Goal: Task Accomplishment & Management: Manage account settings

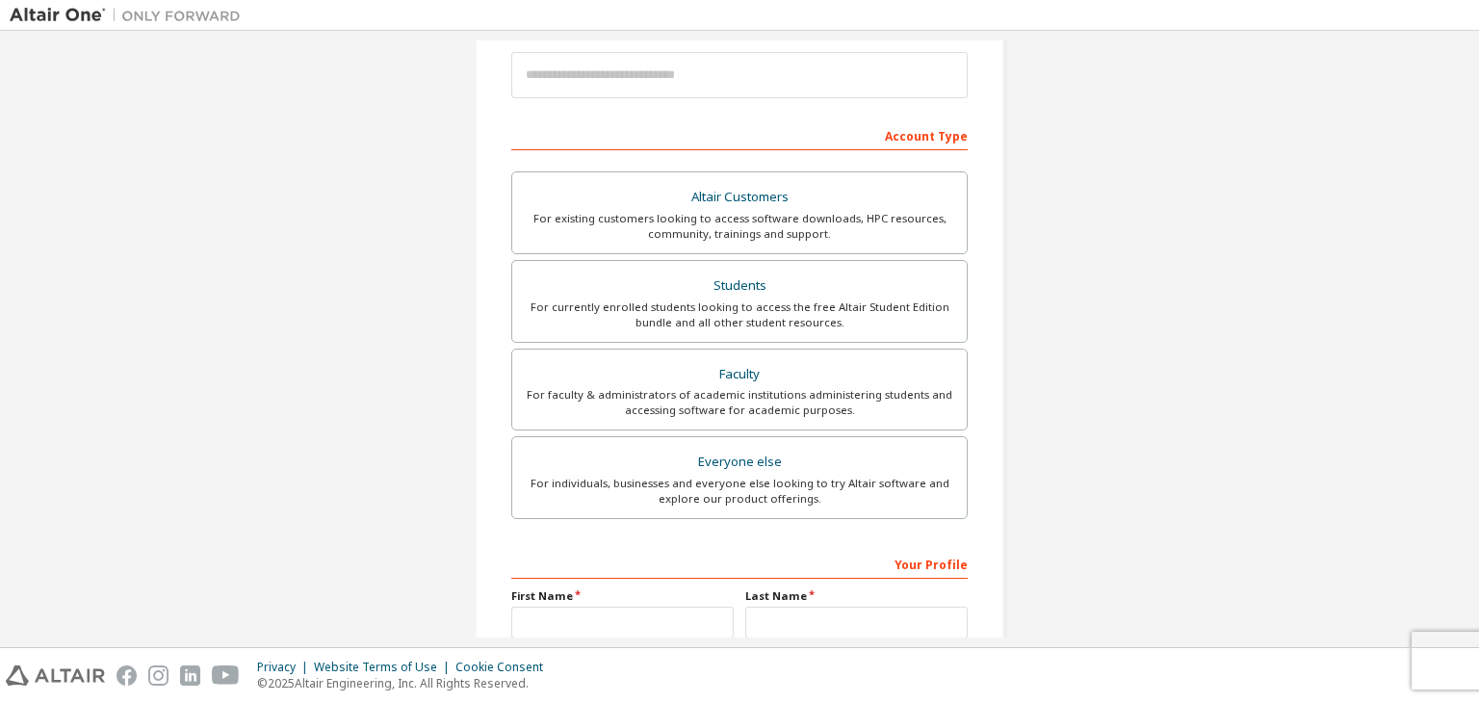
scroll to position [226, 0]
click at [778, 279] on div "Students" at bounding box center [739, 287] width 431 height 27
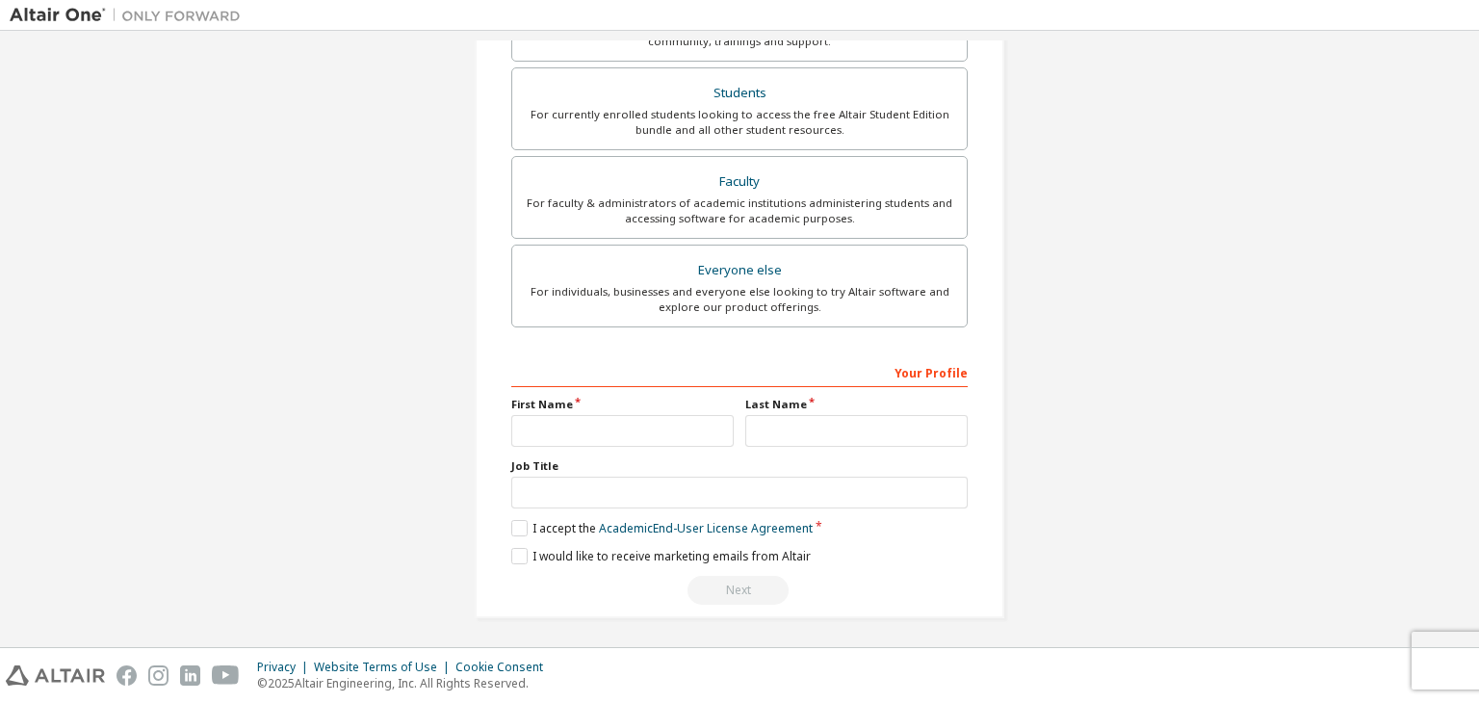
scroll to position [0, 0]
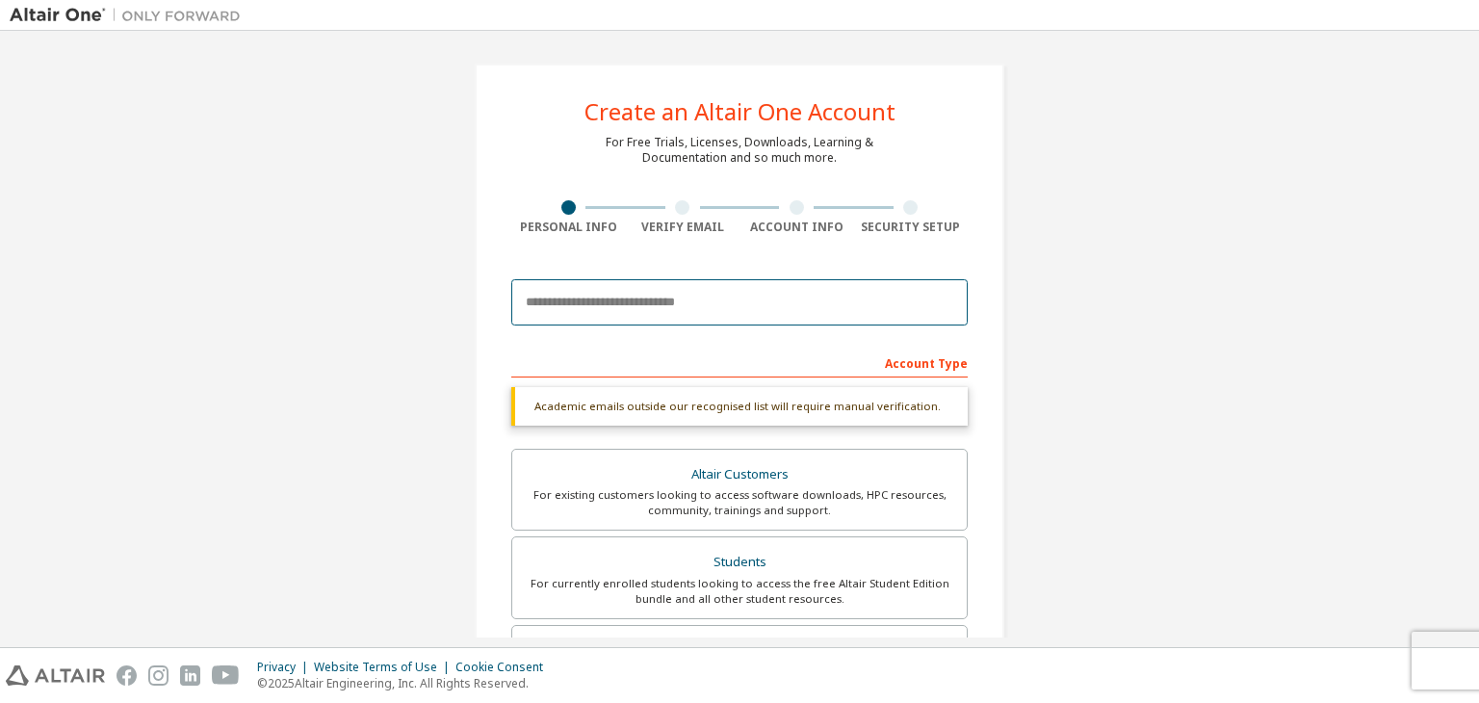
click at [820, 292] on input "email" at bounding box center [739, 302] width 457 height 46
type input "**********"
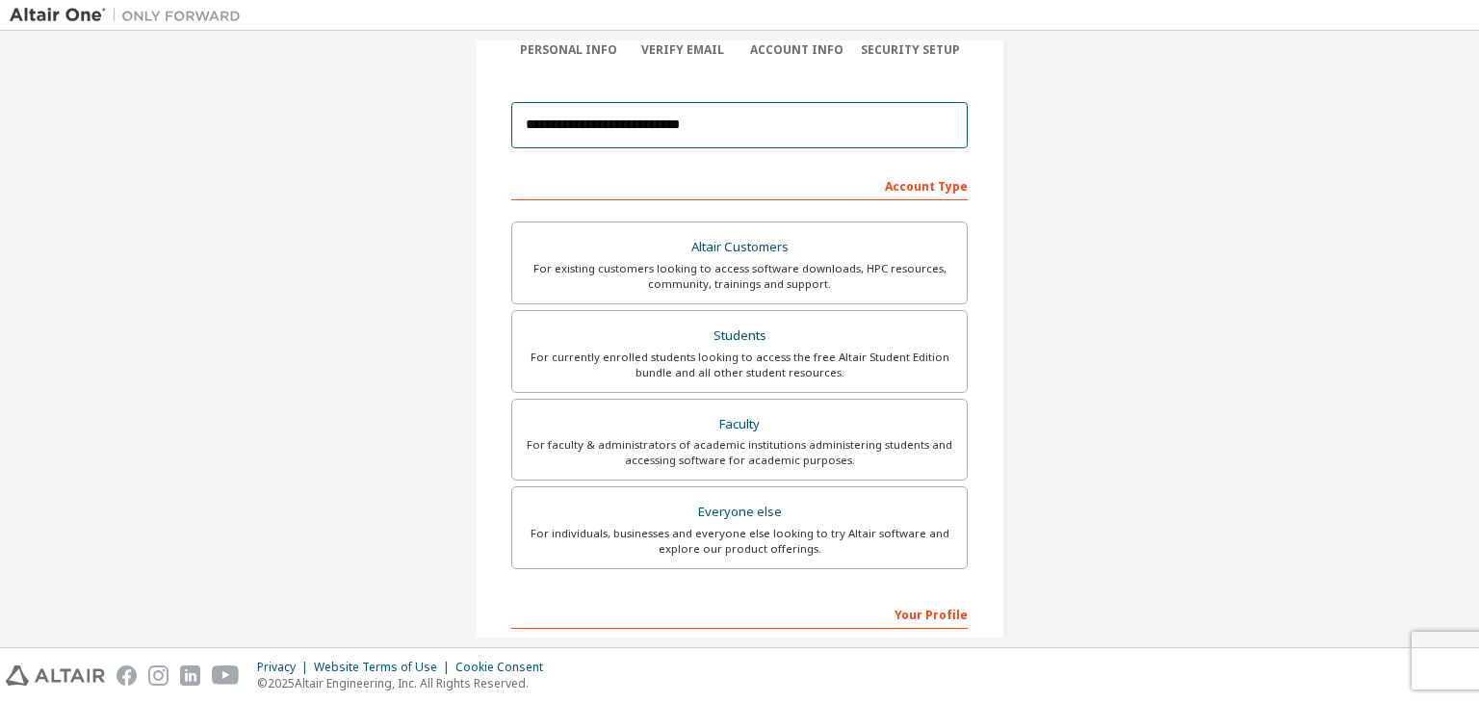
scroll to position [419, 0]
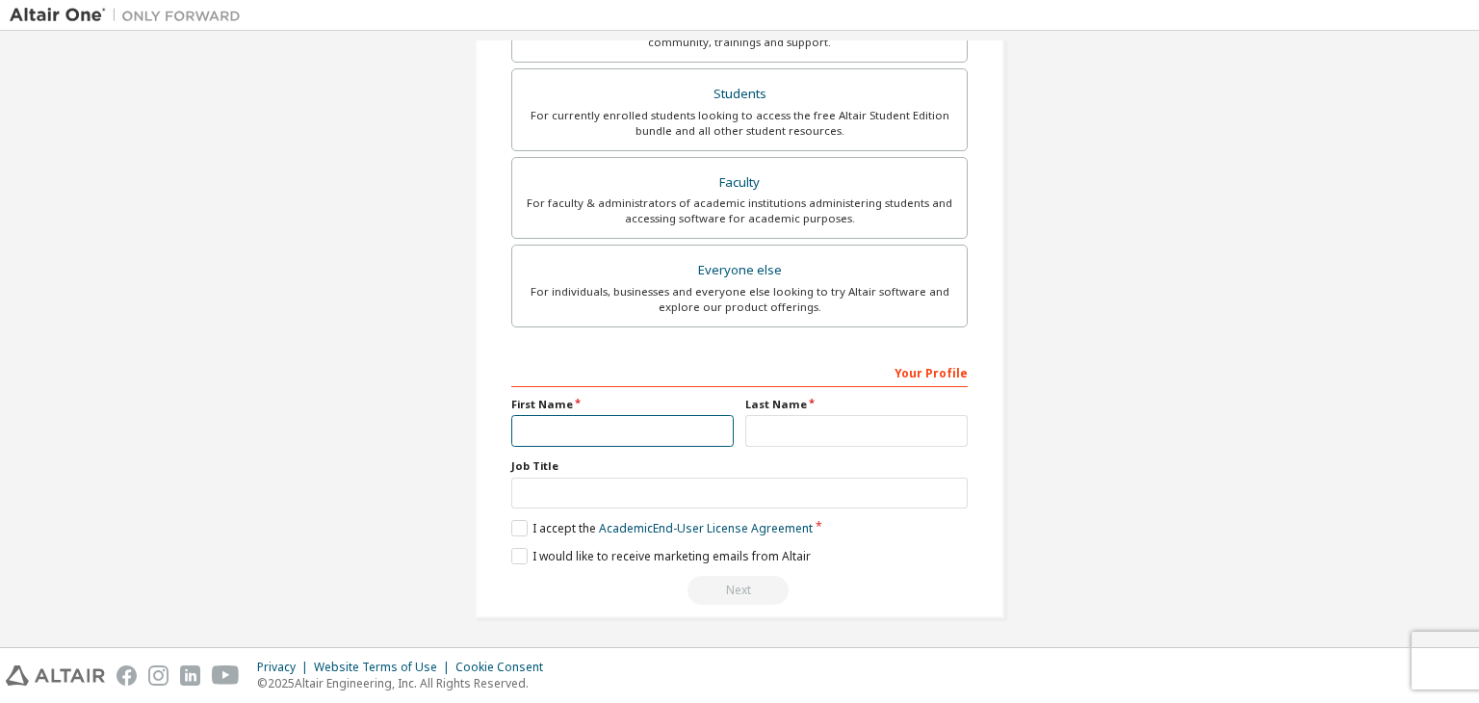
click at [676, 435] on input "text" at bounding box center [622, 431] width 222 height 32
type input "*********"
click at [798, 429] on input "text" at bounding box center [856, 431] width 222 height 32
type input "*"
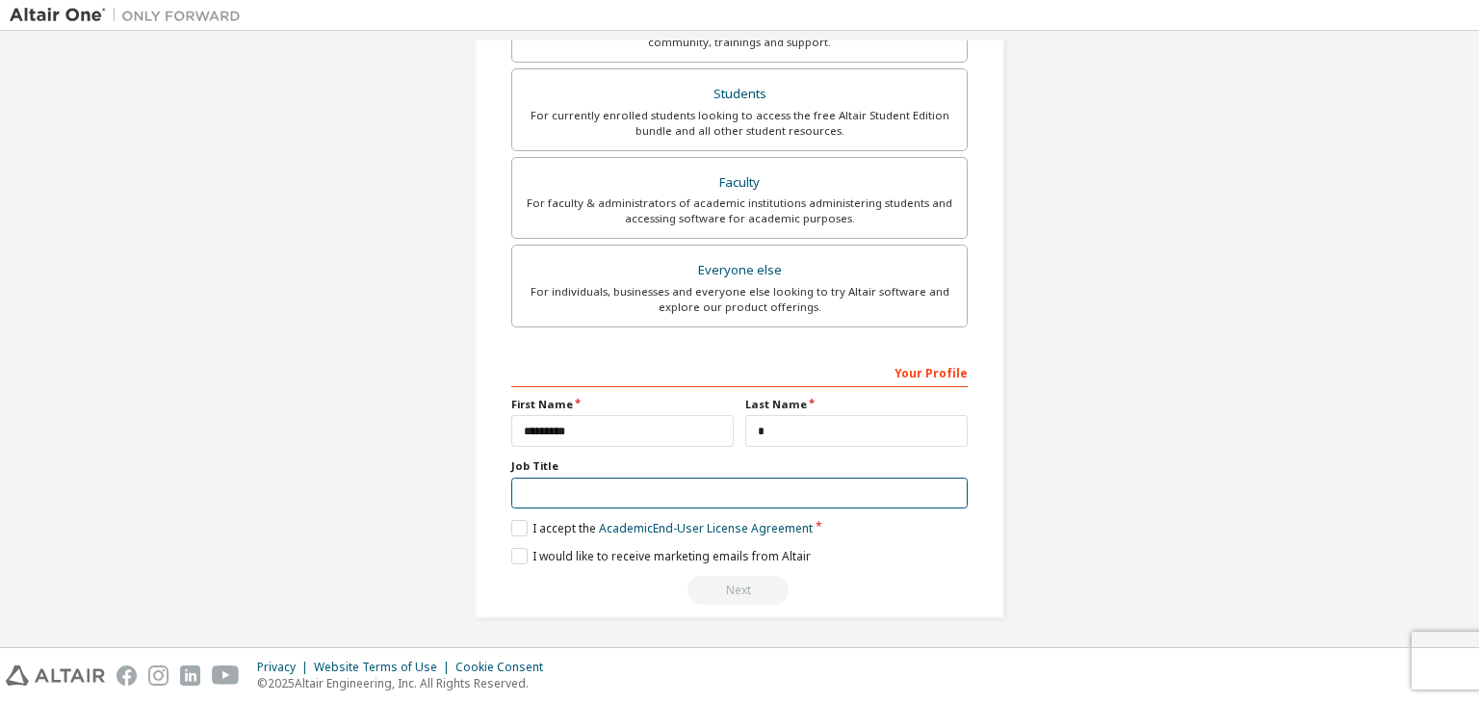
click at [718, 493] on input "text" at bounding box center [739, 494] width 457 height 32
type input "*******"
click at [516, 527] on label "I accept the Academic End-User License Agreement" at bounding box center [661, 528] width 301 height 16
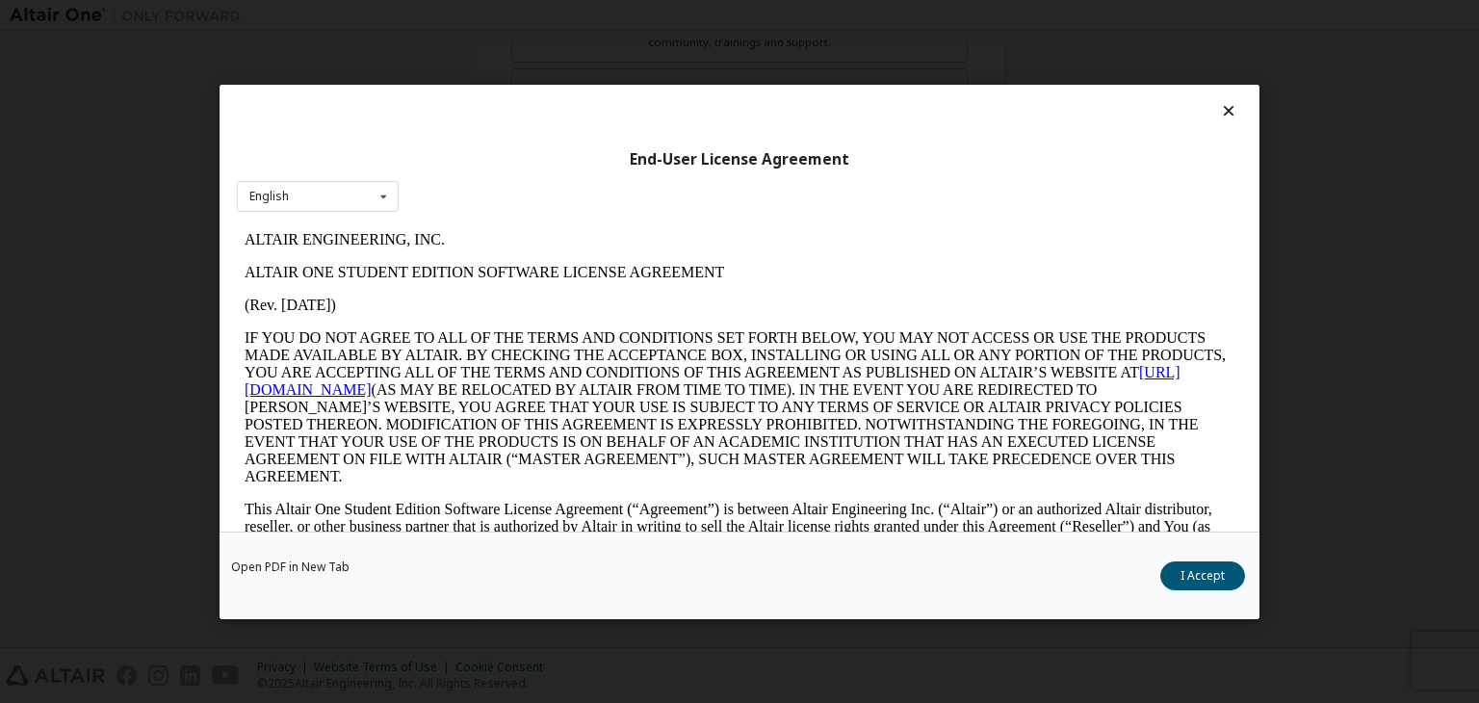
scroll to position [0, 0]
click at [1183, 579] on button "I Accept" at bounding box center [1203, 575] width 85 height 29
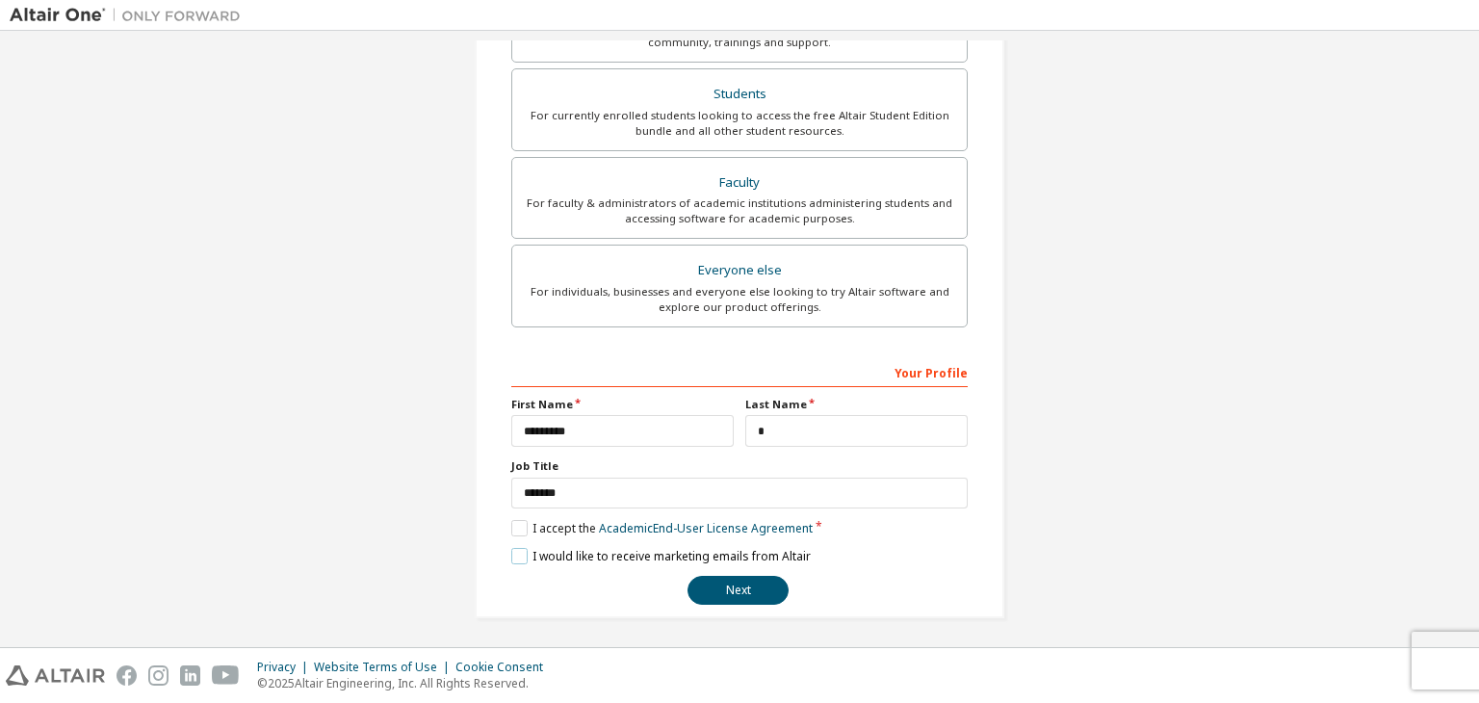
click at [513, 552] on label "I would like to receive marketing emails from Altair" at bounding box center [661, 556] width 300 height 16
click at [761, 583] on button "Next" at bounding box center [738, 590] width 101 height 29
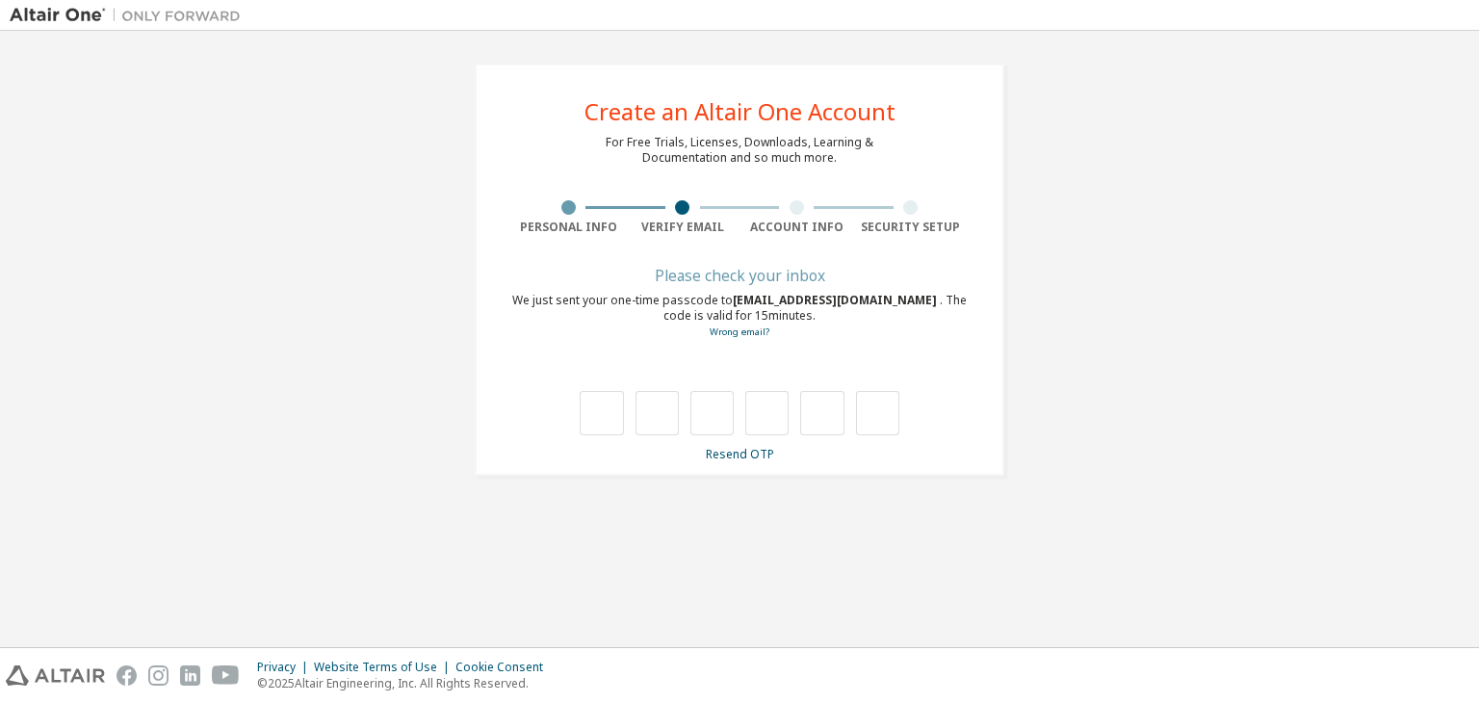
type input "*"
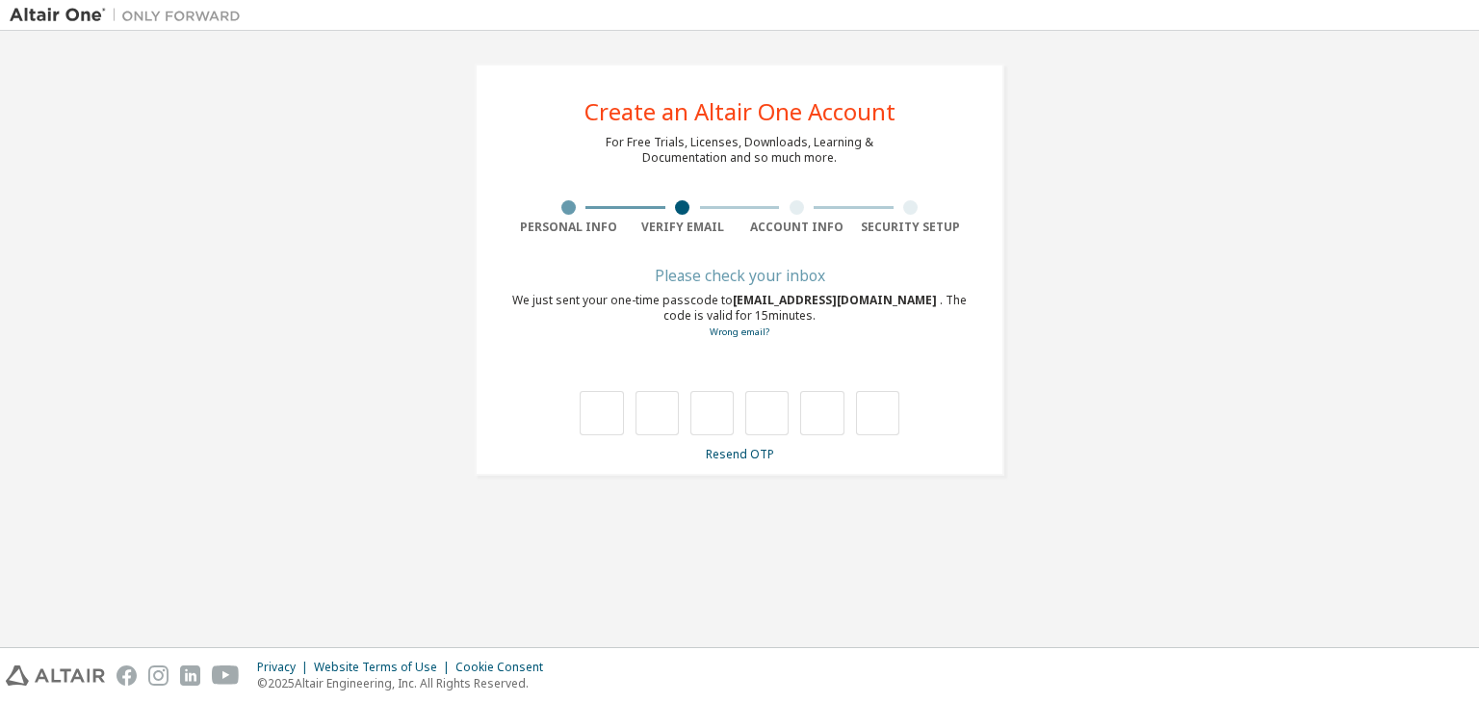
type input "*"
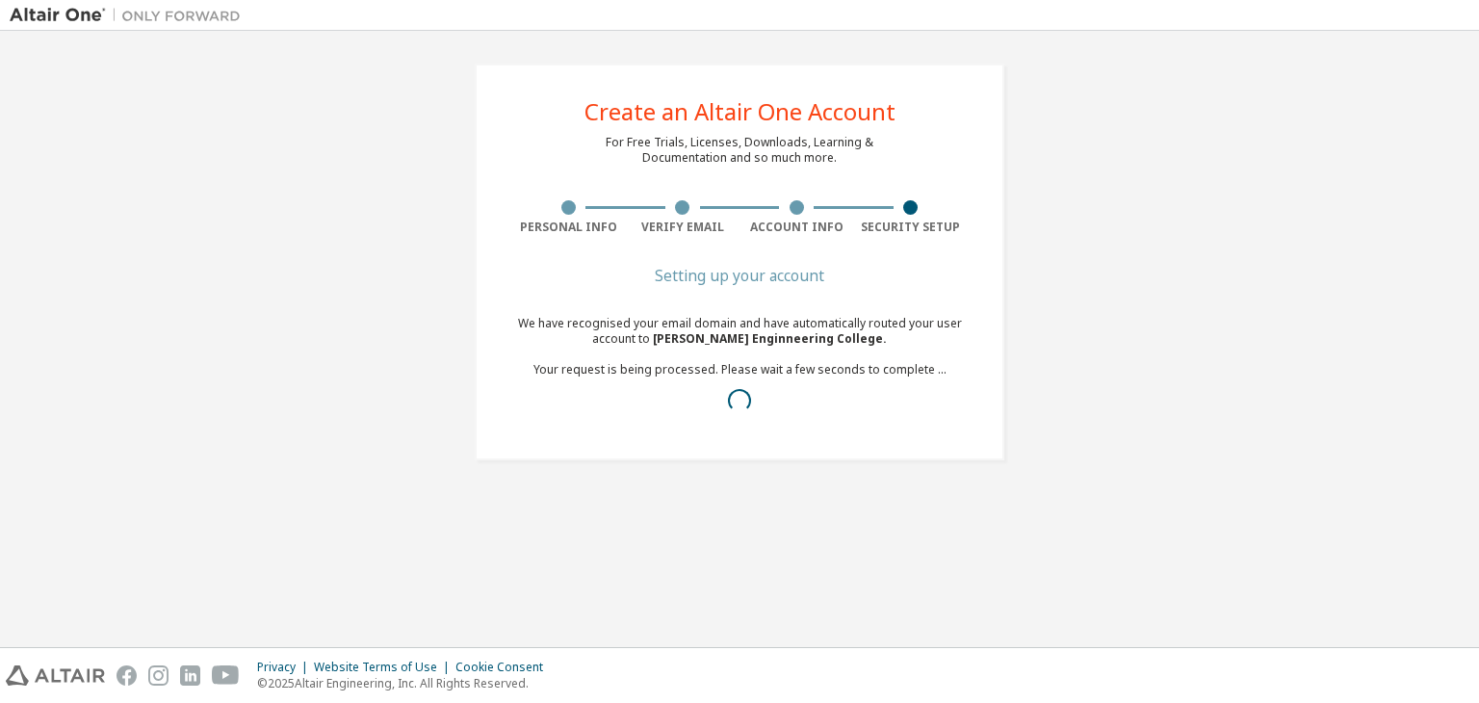
click at [797, 336] on span "Sri Sairam Enginneering College ." at bounding box center [770, 338] width 234 height 16
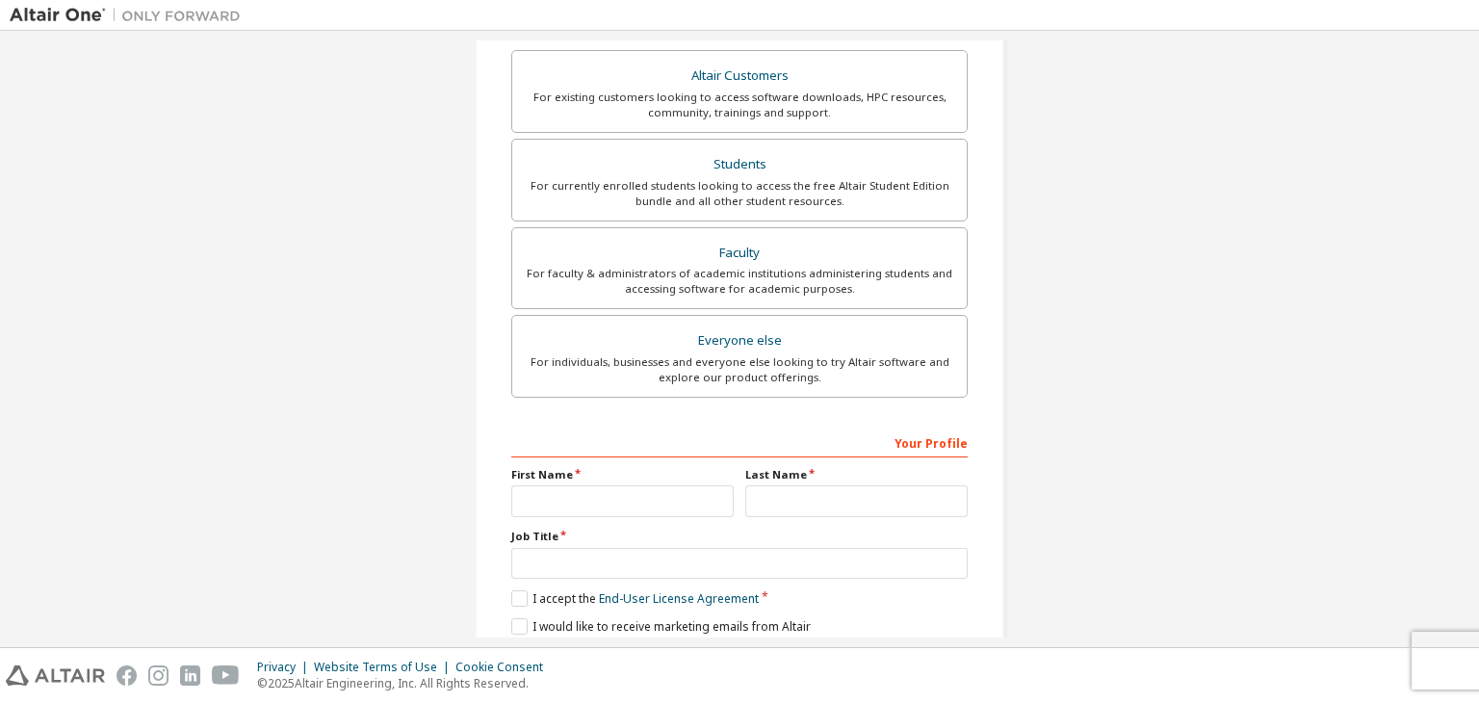
scroll to position [351, 0]
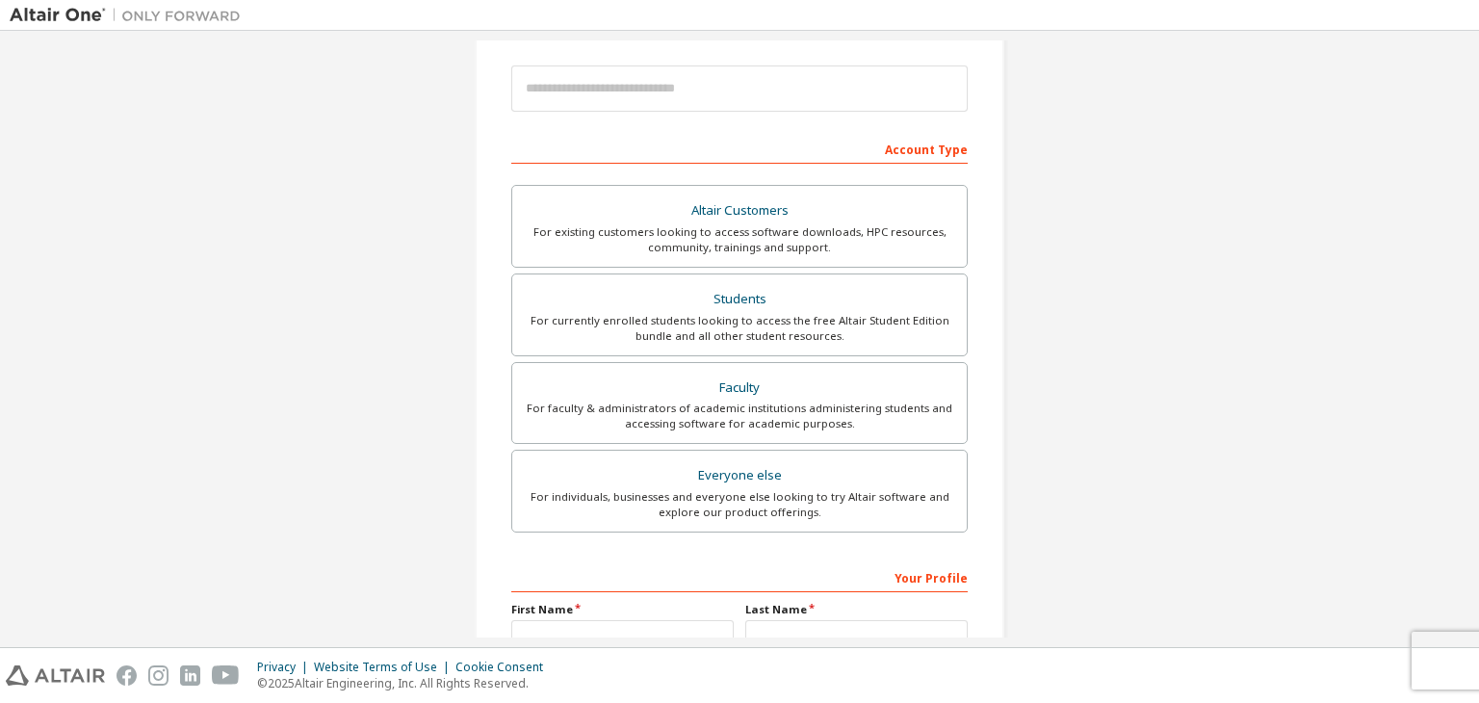
scroll to position [231, 0]
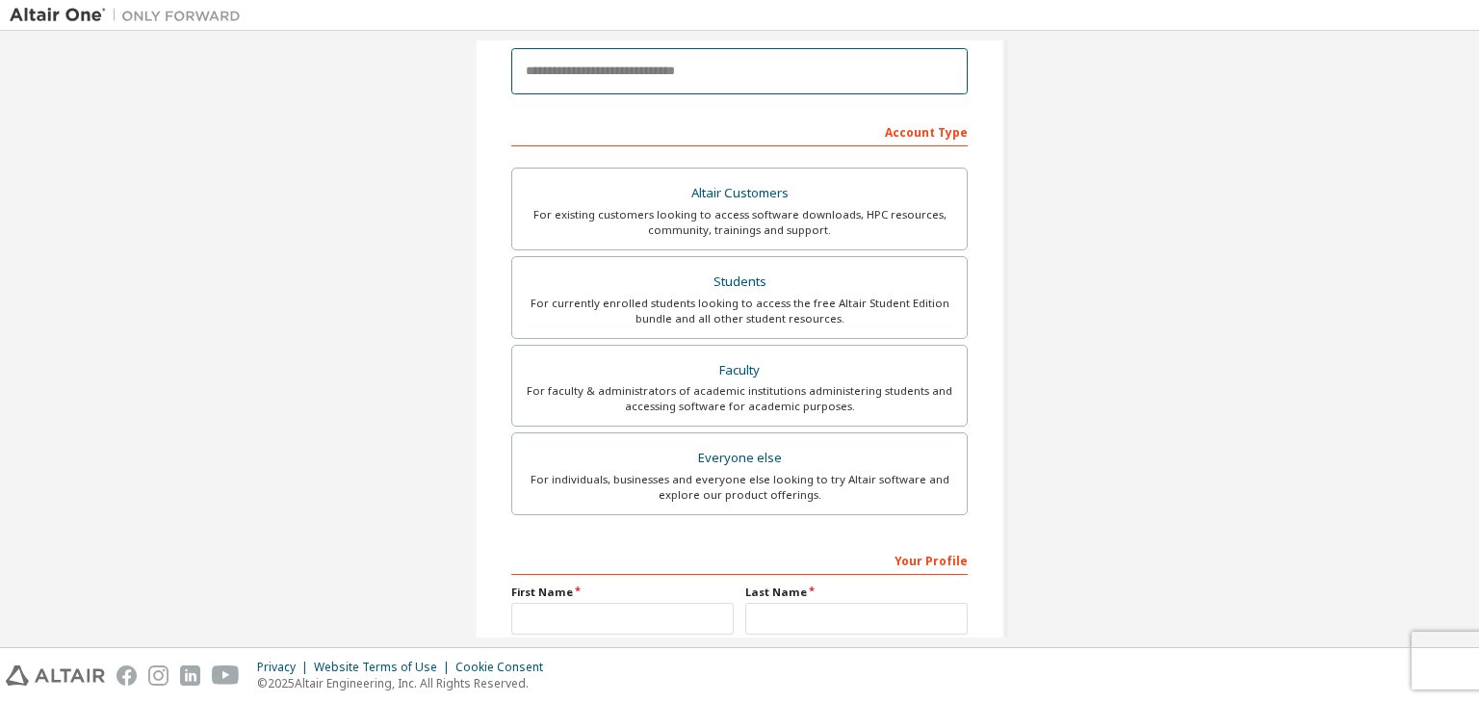
click at [602, 78] on input "email" at bounding box center [739, 71] width 457 height 46
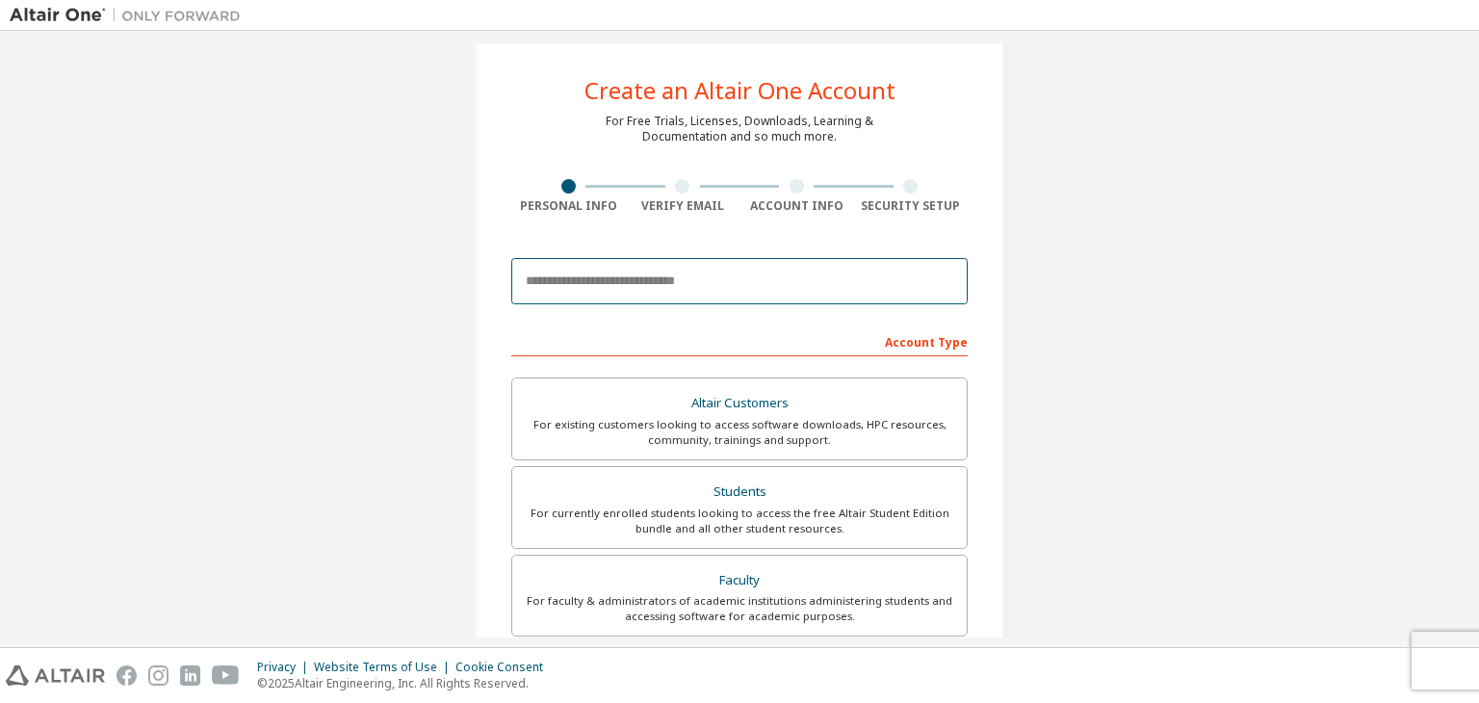
scroll to position [11, 0]
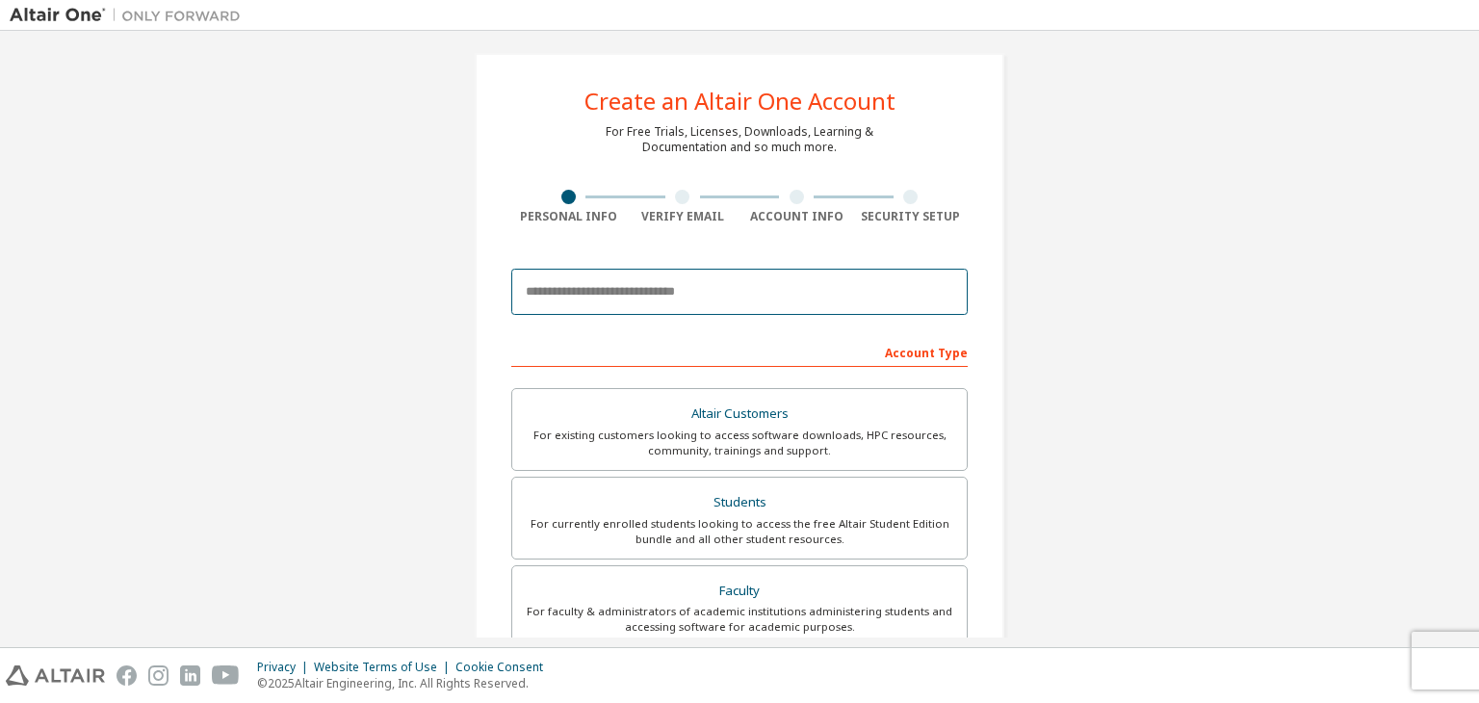
type input "**********"
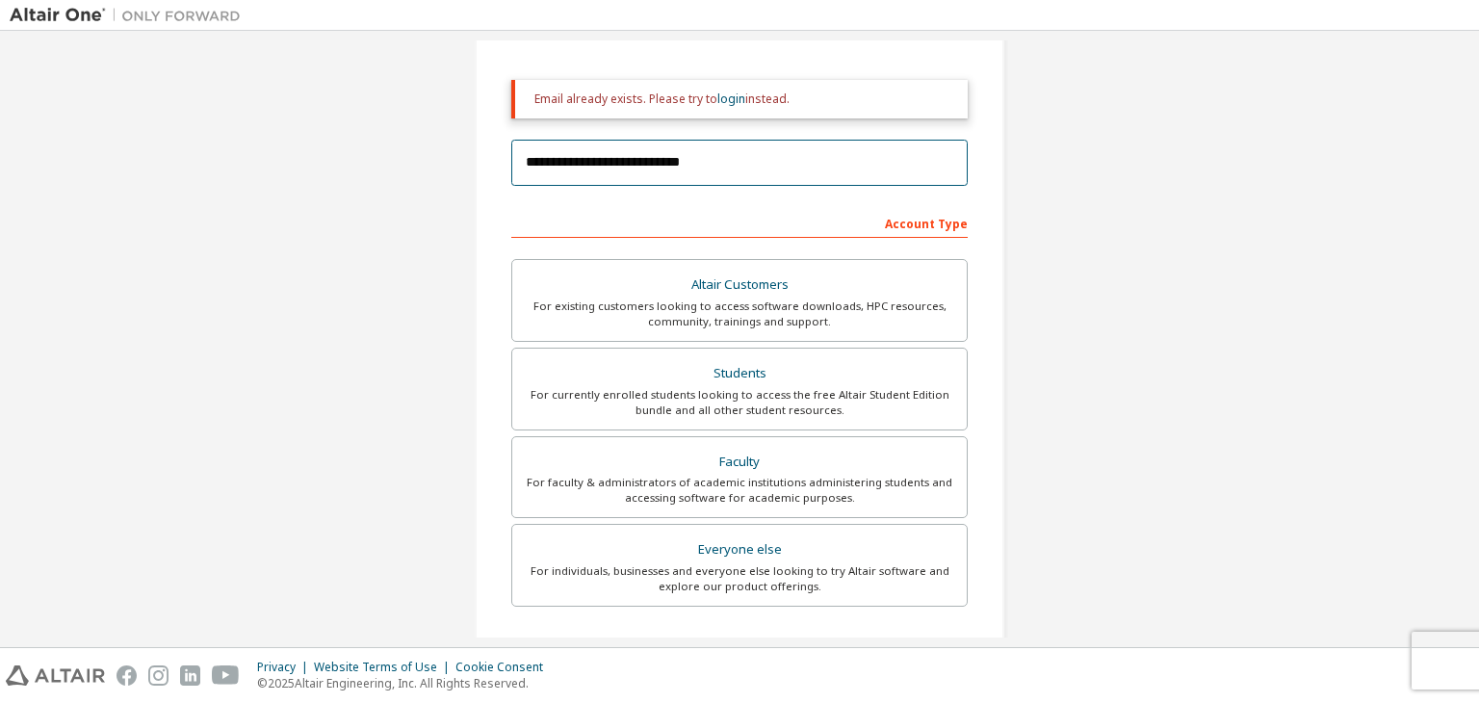
scroll to position [210, 0]
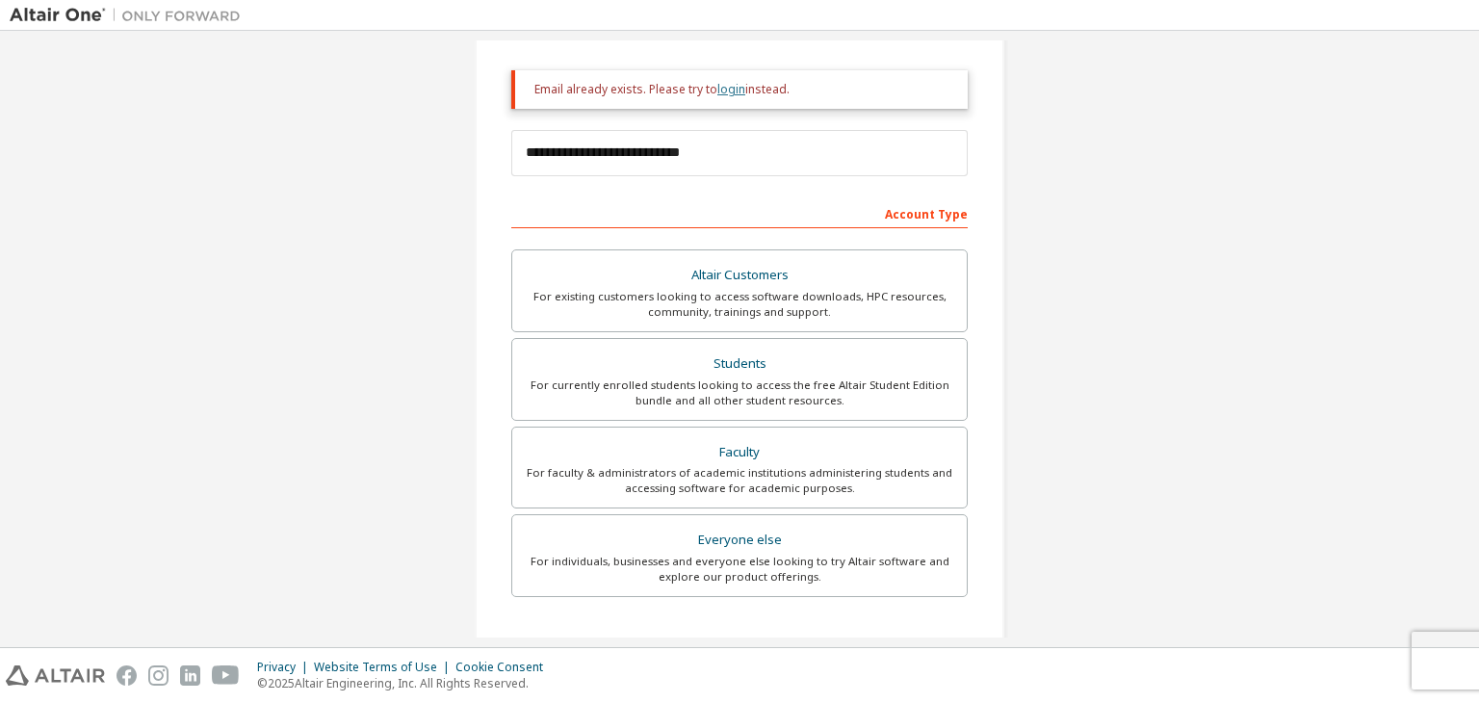
click at [724, 93] on link "login" at bounding box center [732, 89] width 28 height 16
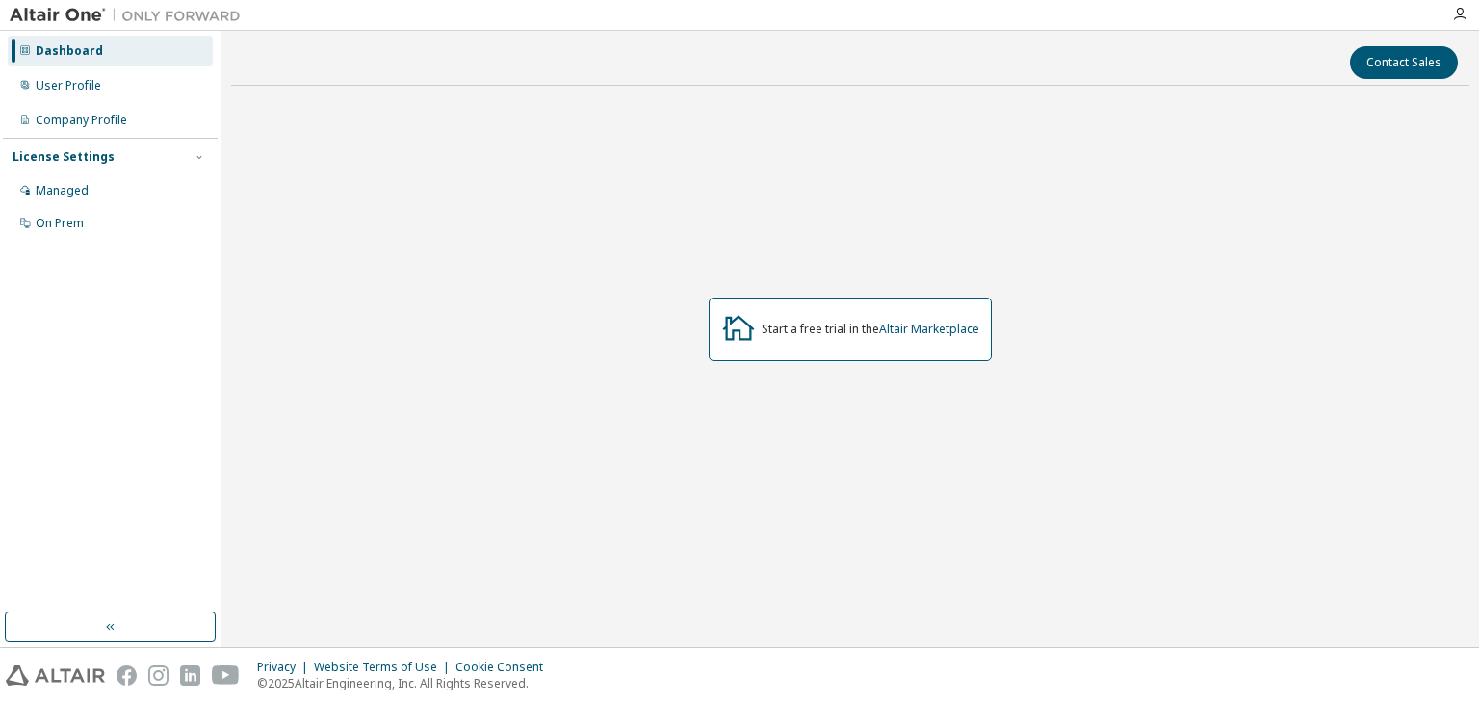
click at [825, 340] on div "Start a free trial in the Altair Marketplace" at bounding box center [850, 330] width 283 height 64
click at [146, 67] on div "Dashboard User Profile Company Profile License Settings Managed On Prem" at bounding box center [110, 137] width 215 height 207
click at [143, 88] on div "User Profile" at bounding box center [110, 85] width 205 height 31
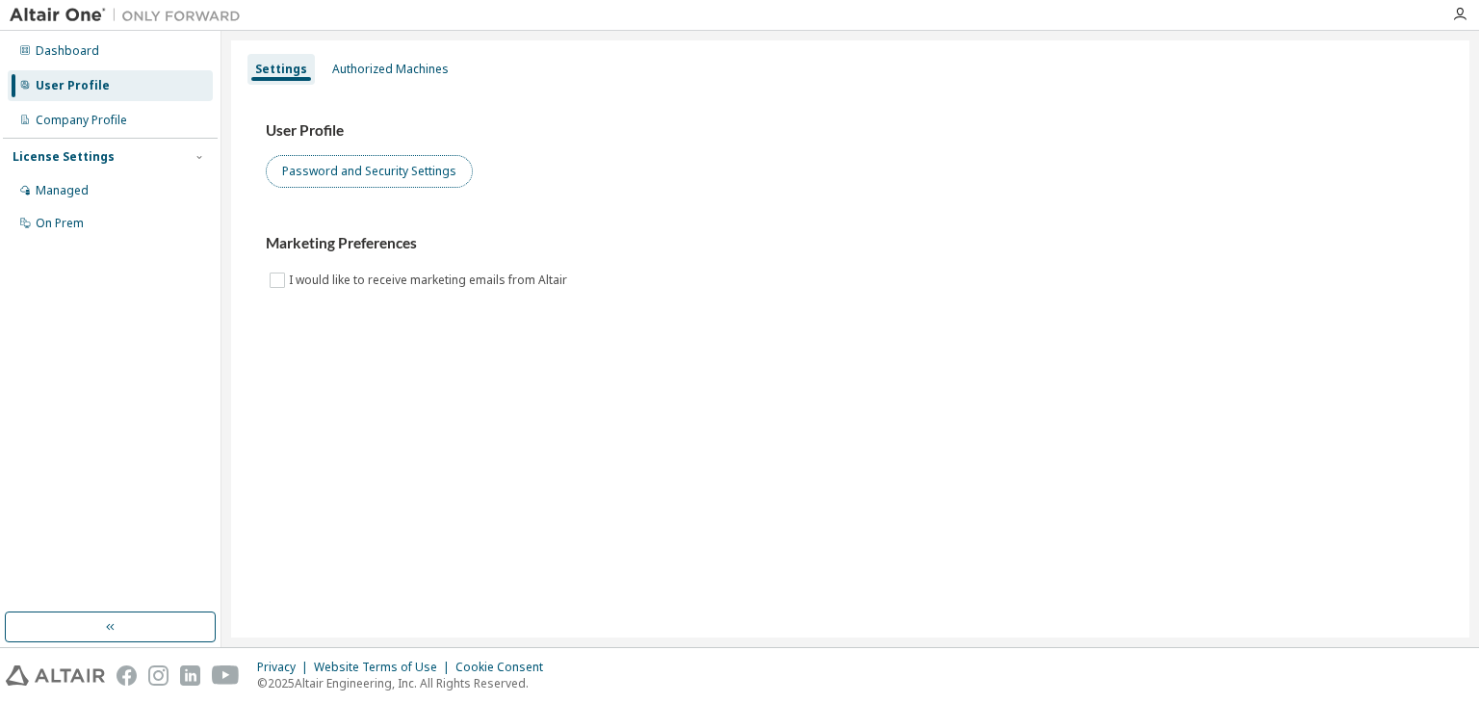
click at [325, 167] on button "Password and Security Settings" at bounding box center [369, 171] width 207 height 33
click at [302, 272] on label "I would like to receive marketing emails from Altair" at bounding box center [430, 280] width 282 height 23
